Goal: Navigation & Orientation: Go to known website

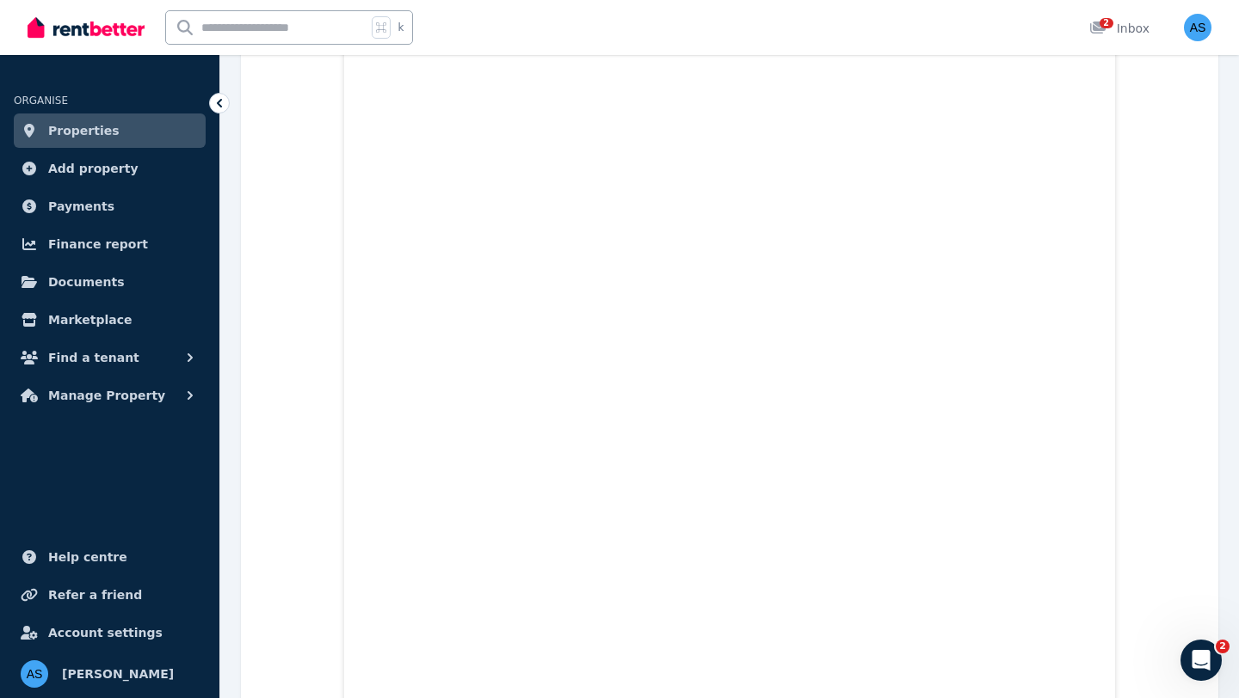
scroll to position [2778, 0]
click at [88, 140] on span "Properties" at bounding box center [83, 130] width 71 height 21
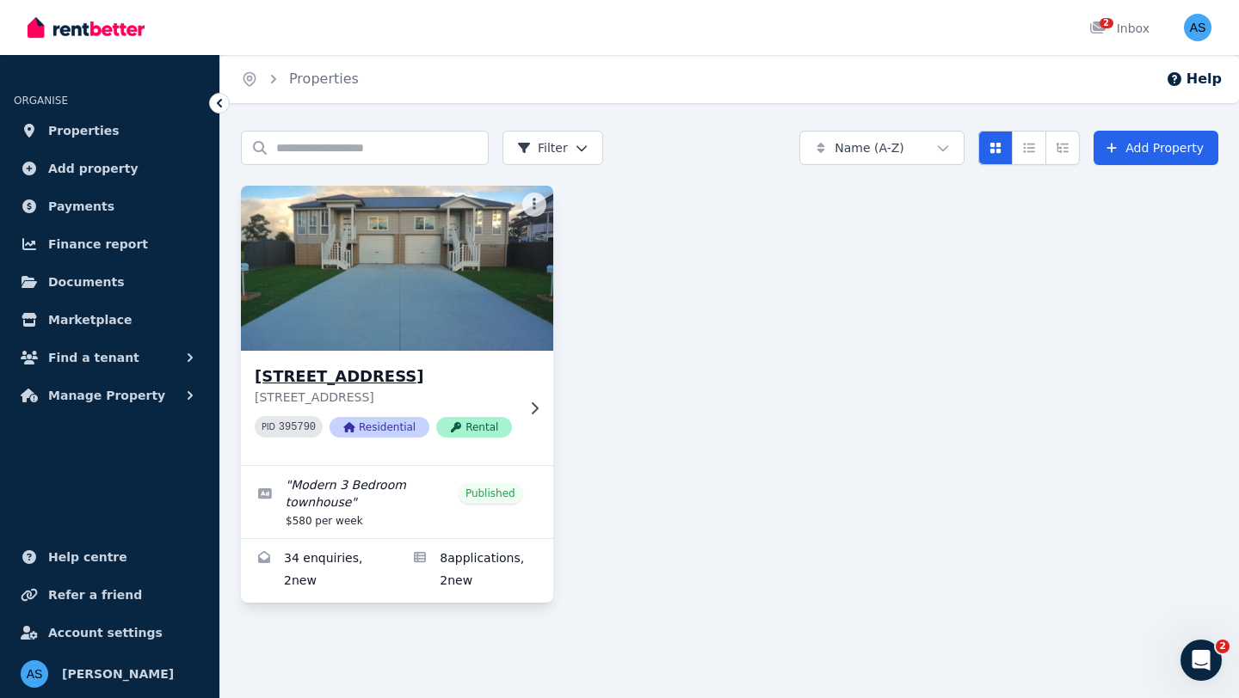
click at [362, 363] on div "[STREET_ADDRESS] PID 395790 Residential Rental" at bounding box center [397, 408] width 312 height 114
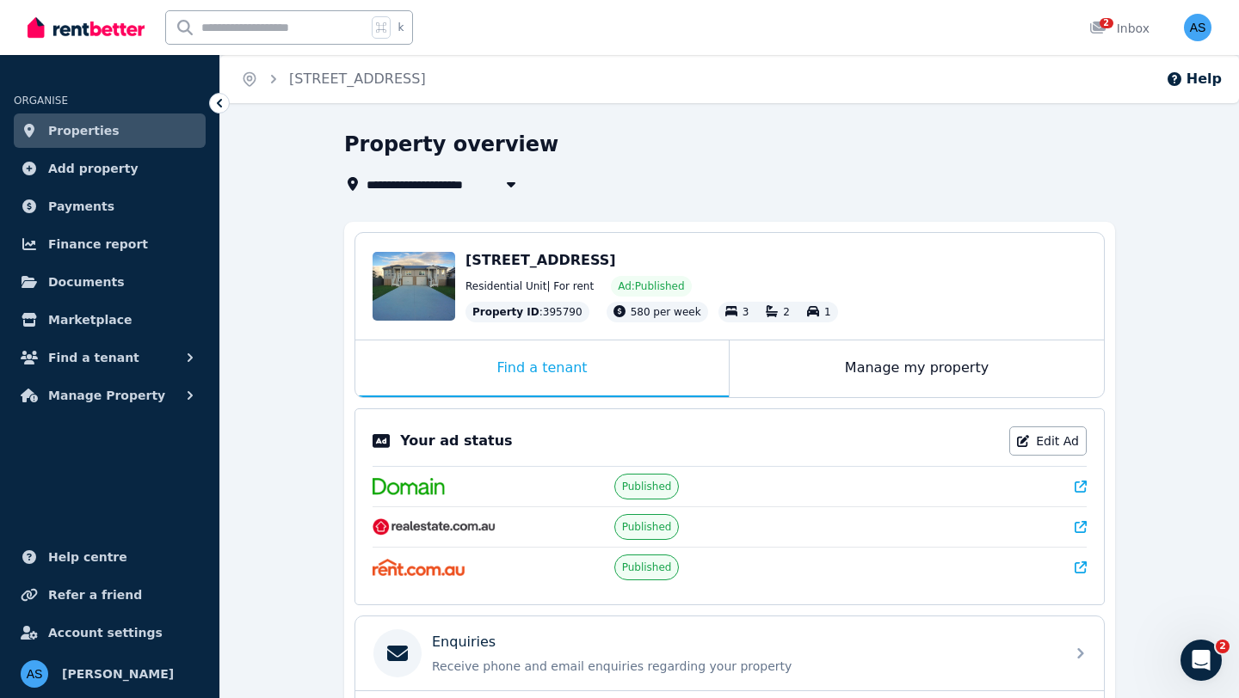
scroll to position [100, 0]
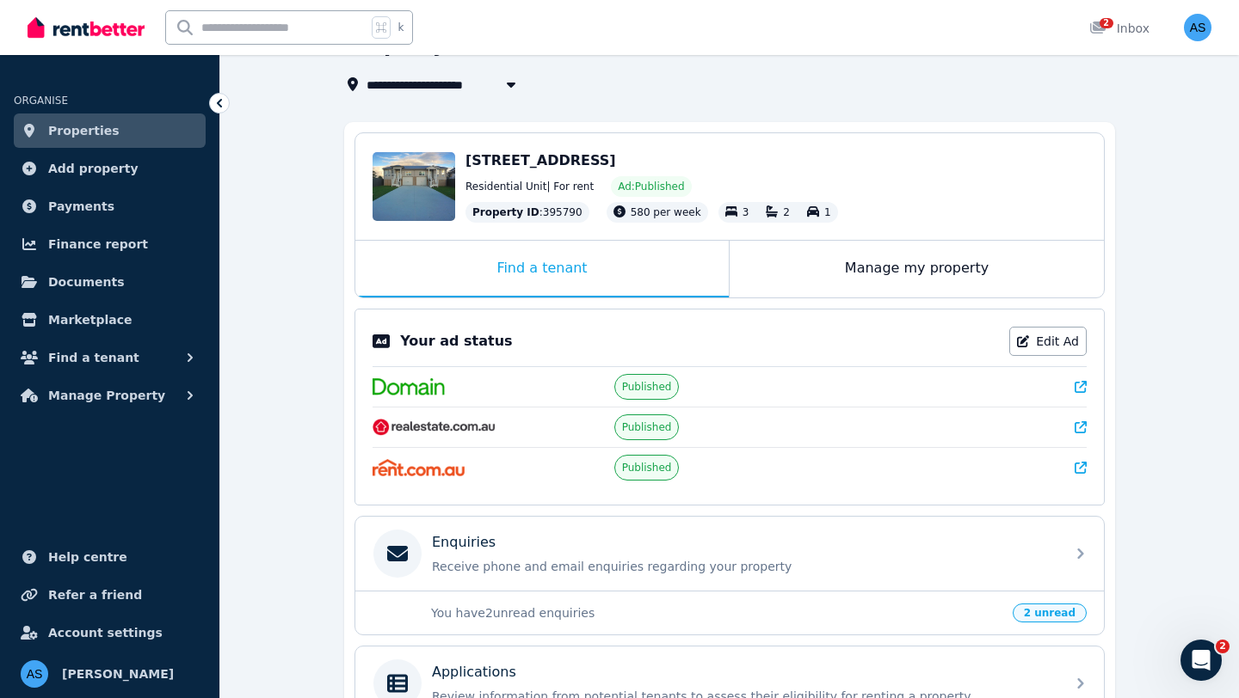
click at [1082, 467] on icon at bounding box center [1080, 468] width 12 height 12
click at [1079, 426] on icon at bounding box center [1080, 427] width 12 height 12
click at [115, 286] on link "Documents" at bounding box center [110, 282] width 192 height 34
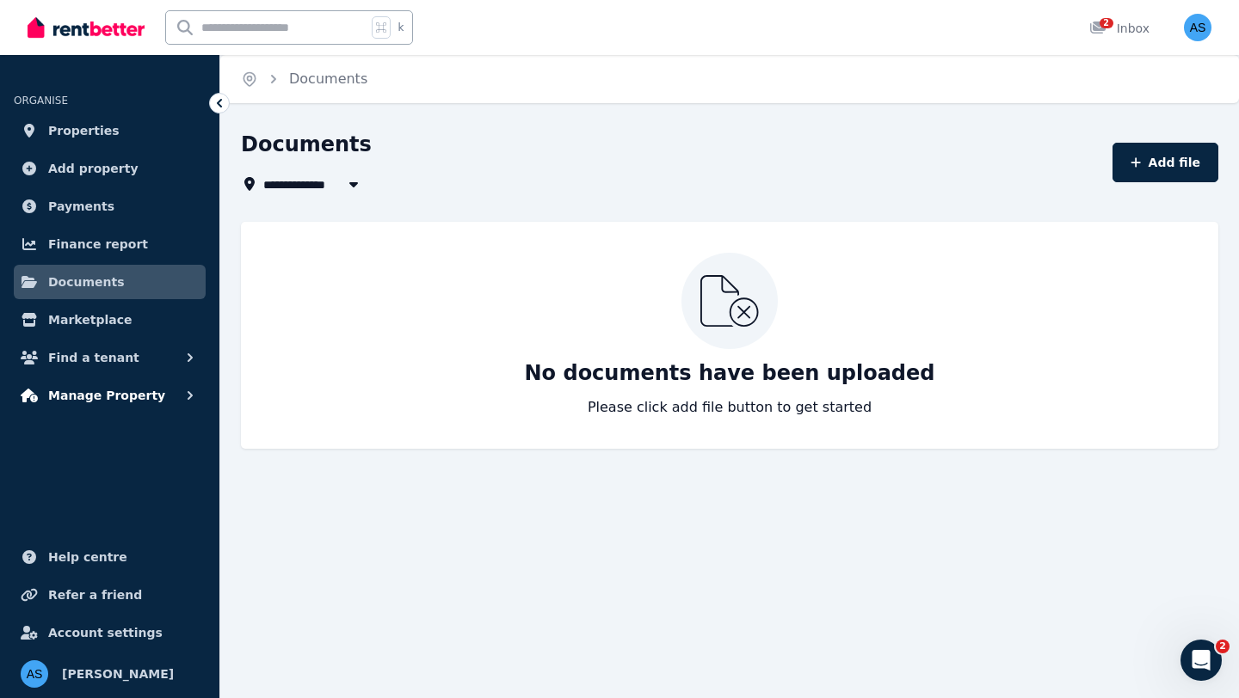
click at [109, 403] on span "Manage Property" at bounding box center [106, 395] width 117 height 21
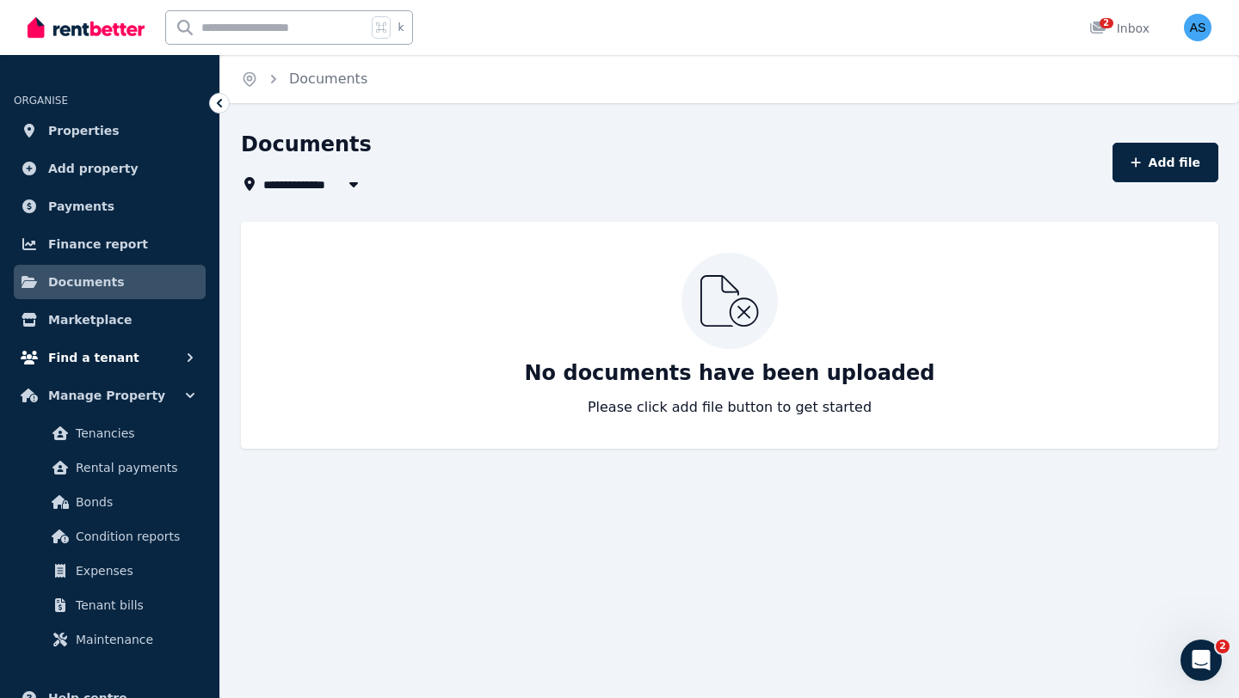
click at [112, 360] on span "Find a tenant" at bounding box center [93, 357] width 91 height 21
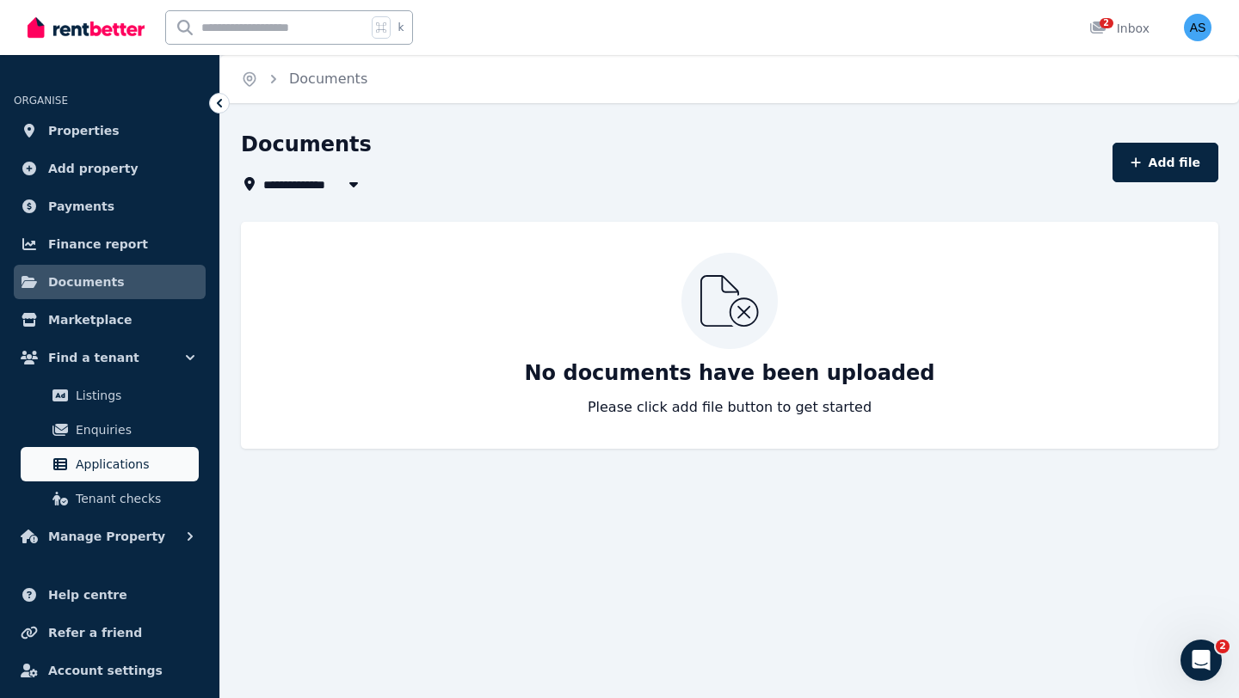
click at [89, 464] on span "Applications" at bounding box center [134, 464] width 116 height 21
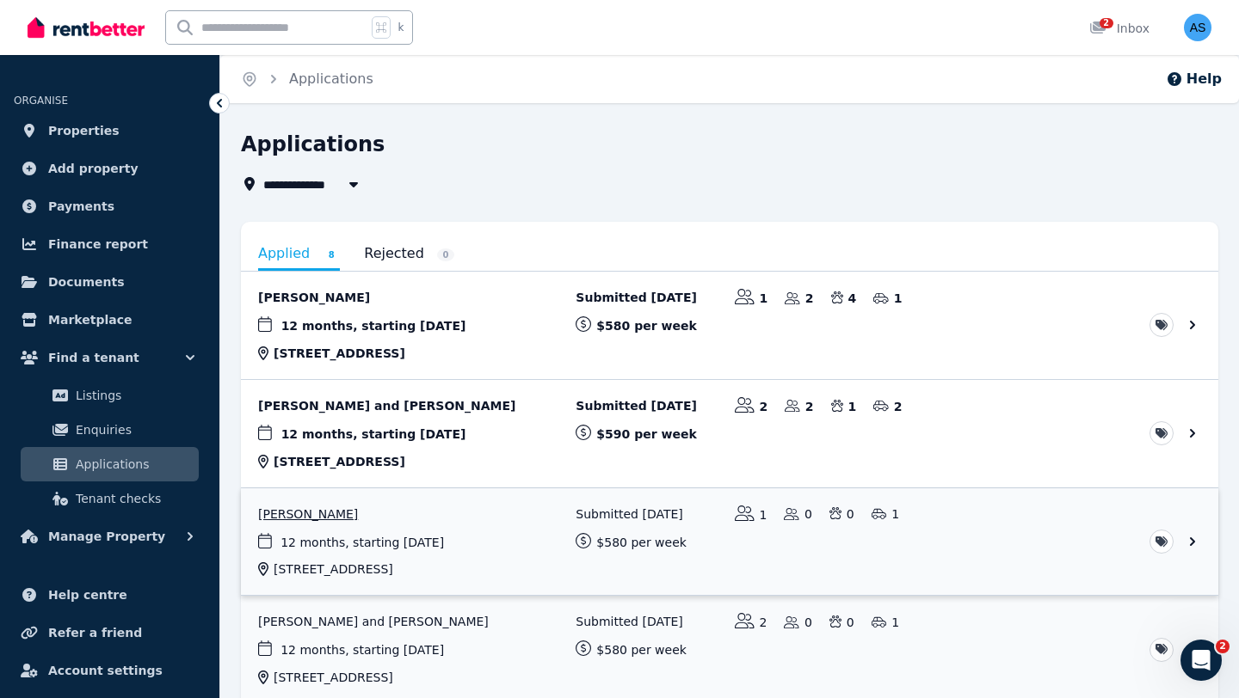
click at [459, 514] on link "View application: Edward Simmons" at bounding box center [729, 543] width 977 height 108
